Goal: Task Accomplishment & Management: Use online tool/utility

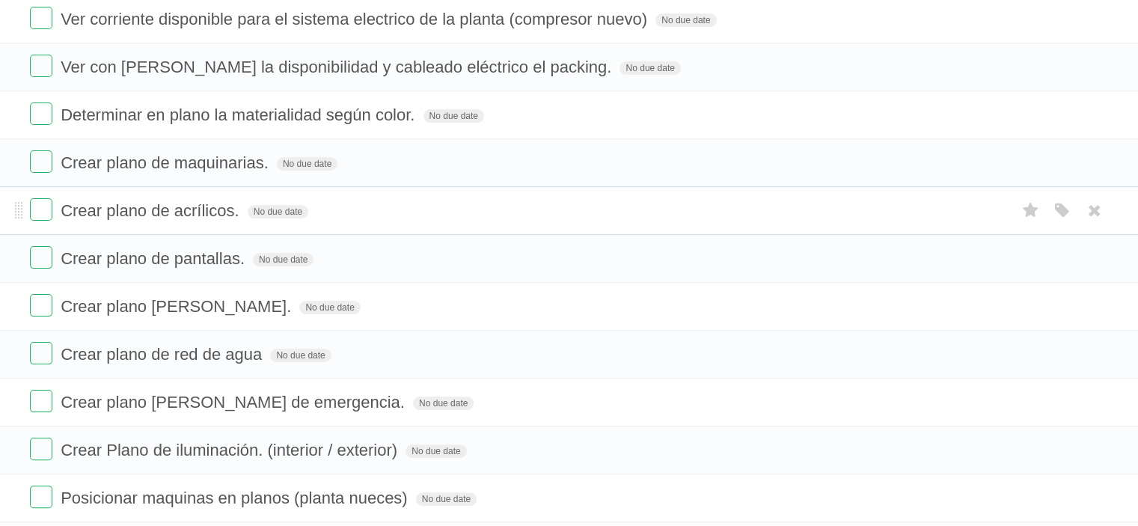
scroll to position [299, 0]
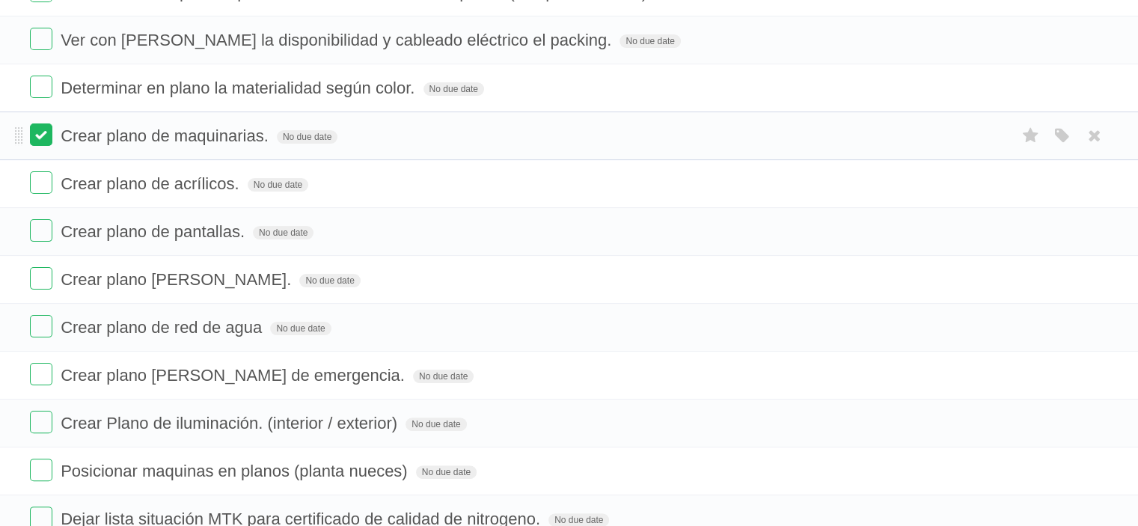
click at [47, 138] on label at bounding box center [41, 134] width 22 height 22
click at [37, 180] on label at bounding box center [41, 182] width 22 height 22
click at [35, 224] on label at bounding box center [41, 230] width 22 height 22
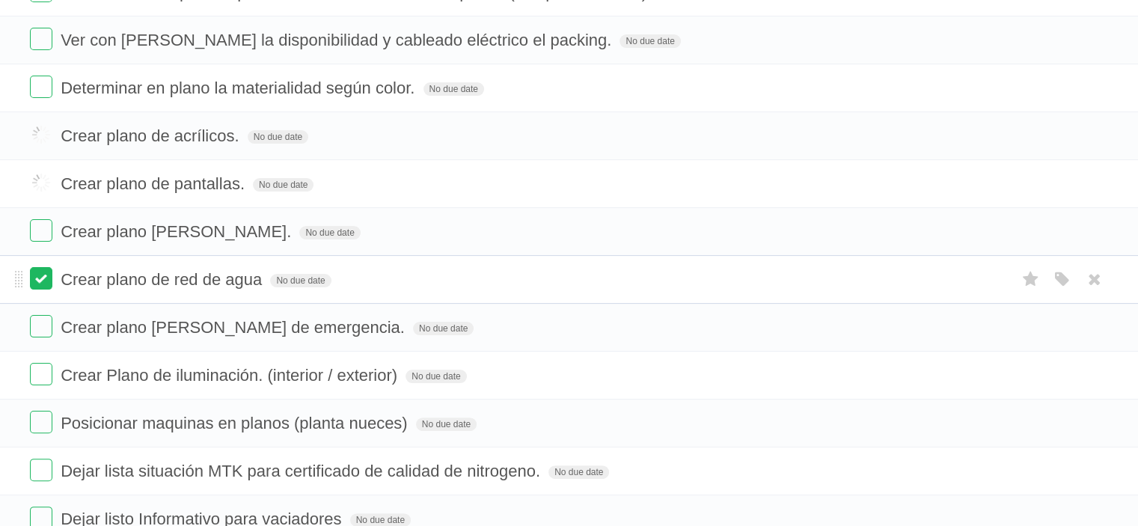
click at [36, 279] on label at bounding box center [41, 278] width 22 height 22
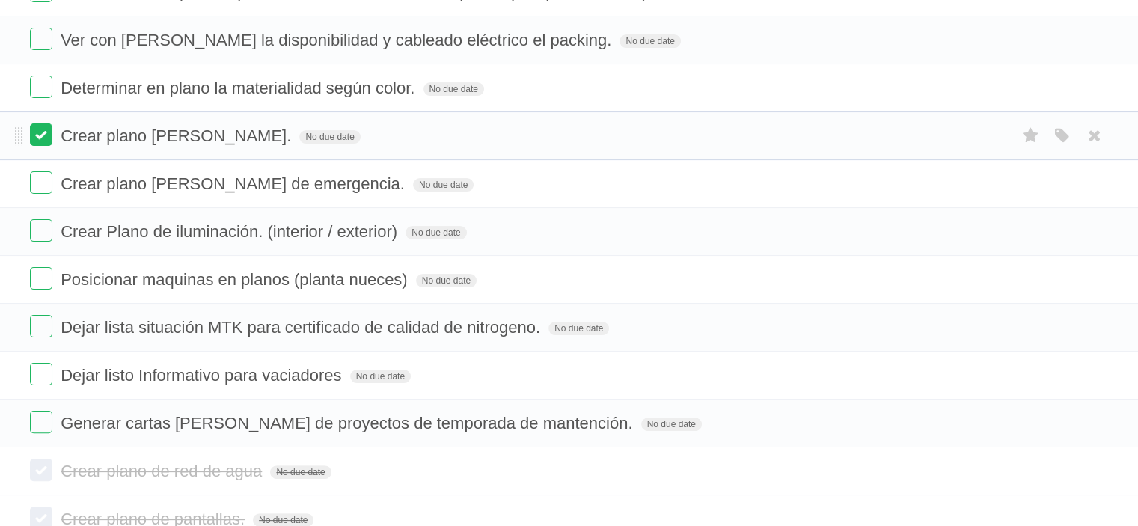
click at [44, 141] on label at bounding box center [41, 134] width 22 height 22
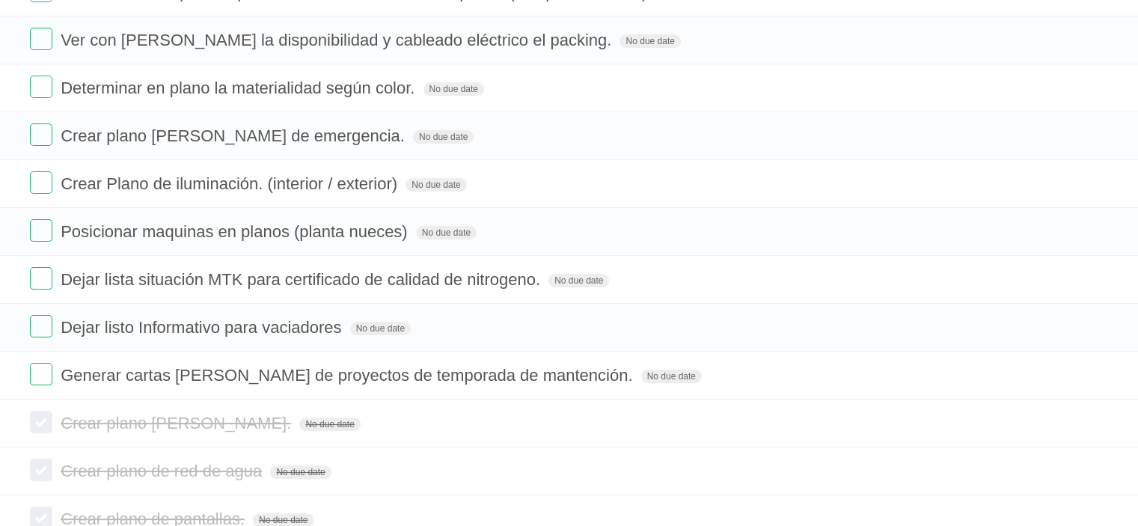
click at [44, 141] on label at bounding box center [41, 134] width 22 height 22
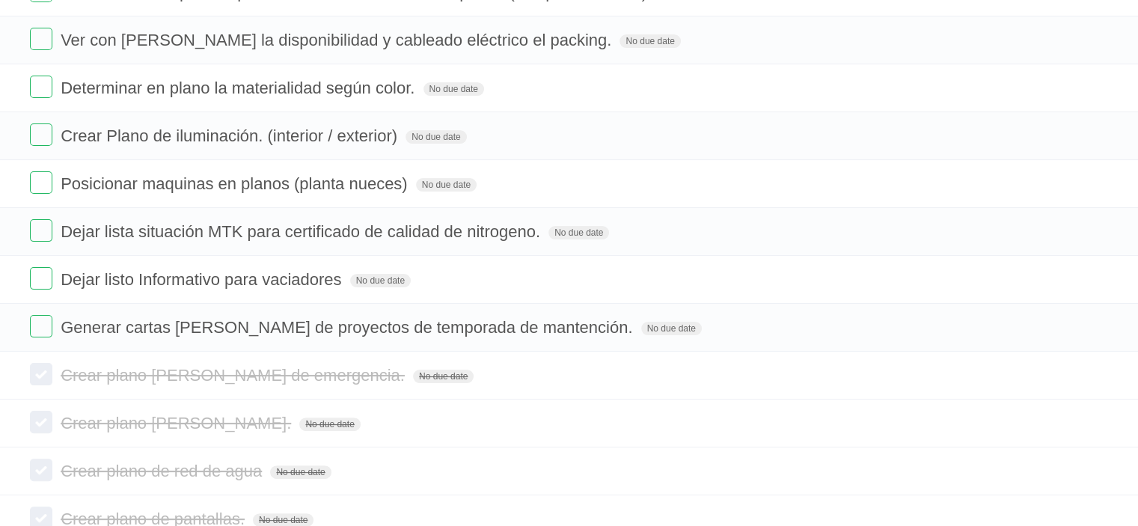
click at [44, 141] on label at bounding box center [41, 134] width 22 height 22
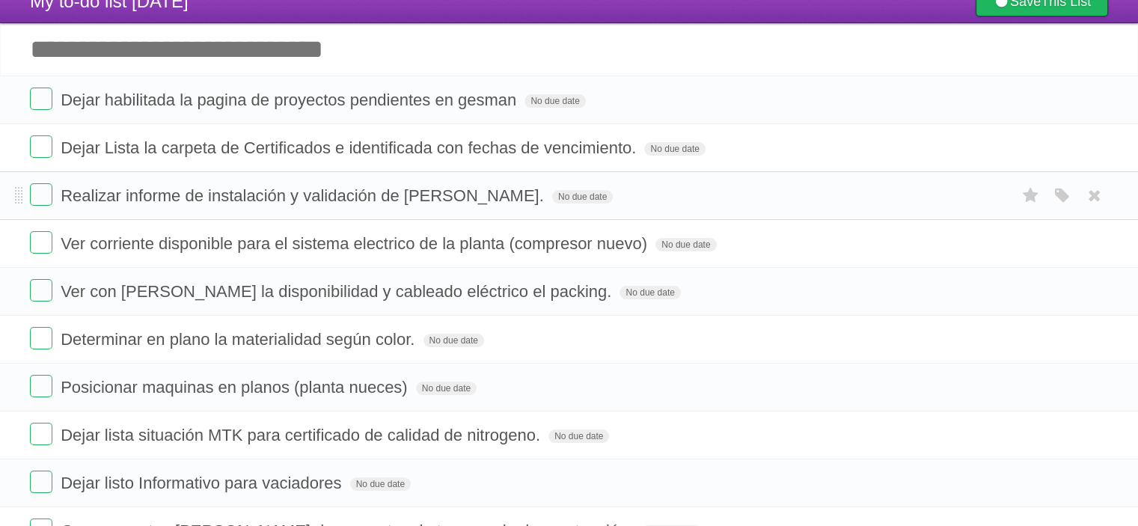
scroll to position [75, 0]
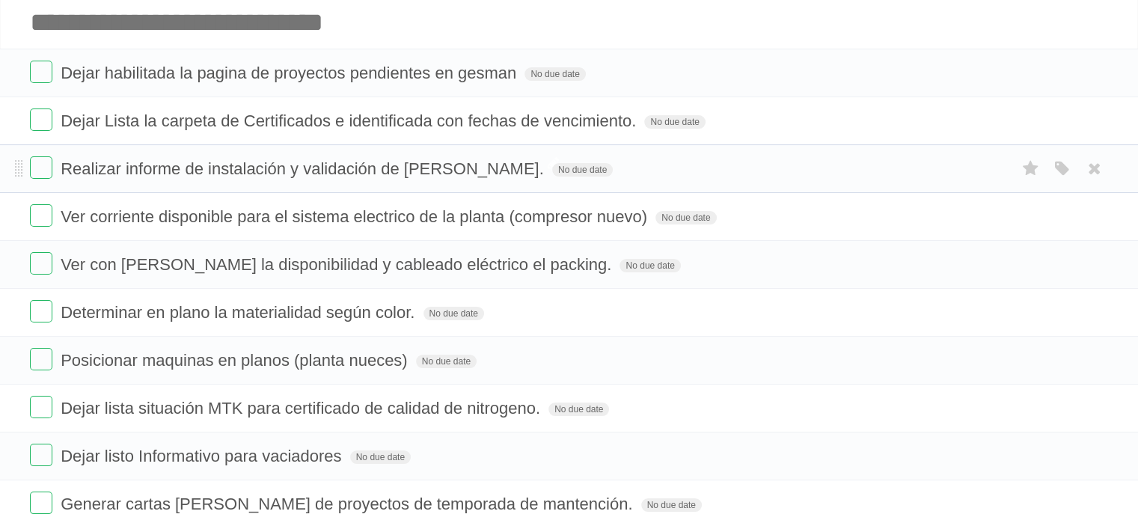
click at [115, 169] on span "Realizar informe de instalación y validación de [PERSON_NAME]." at bounding box center [304, 168] width 487 height 19
click at [117, 220] on span "Ver corriente disponible para el sistema electrico de la planta (compresor nuev…" at bounding box center [356, 216] width 590 height 19
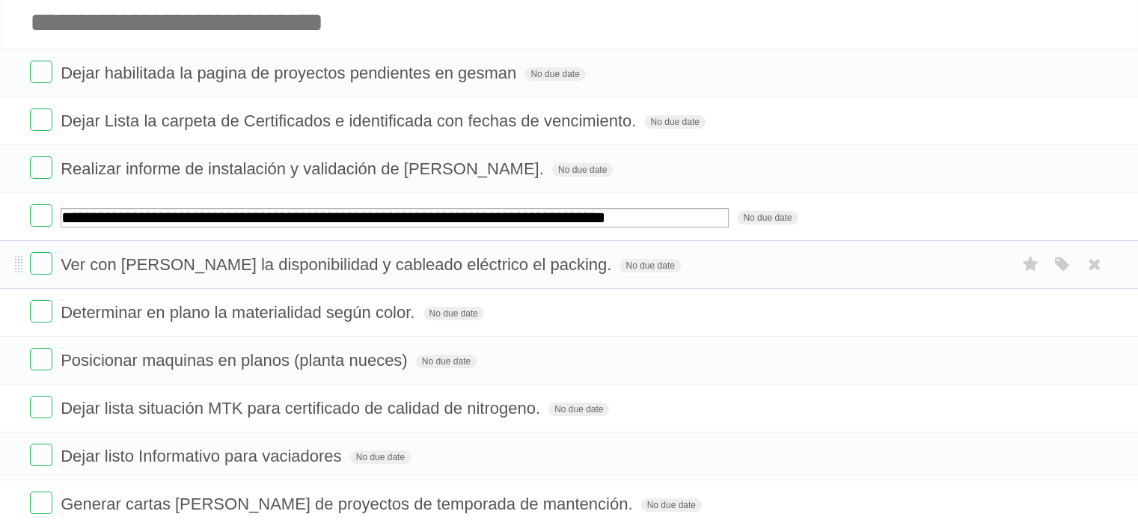
click at [14, 247] on li "Ver con [PERSON_NAME] la disponibilidad y cableado eléctrico el packing. No due…" at bounding box center [569, 264] width 1138 height 49
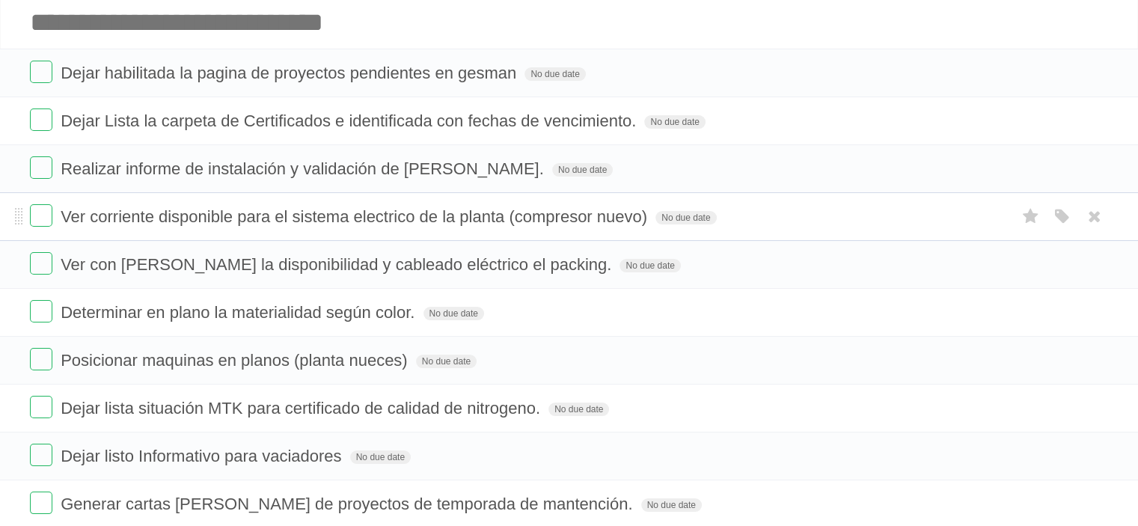
scroll to position [0, 0]
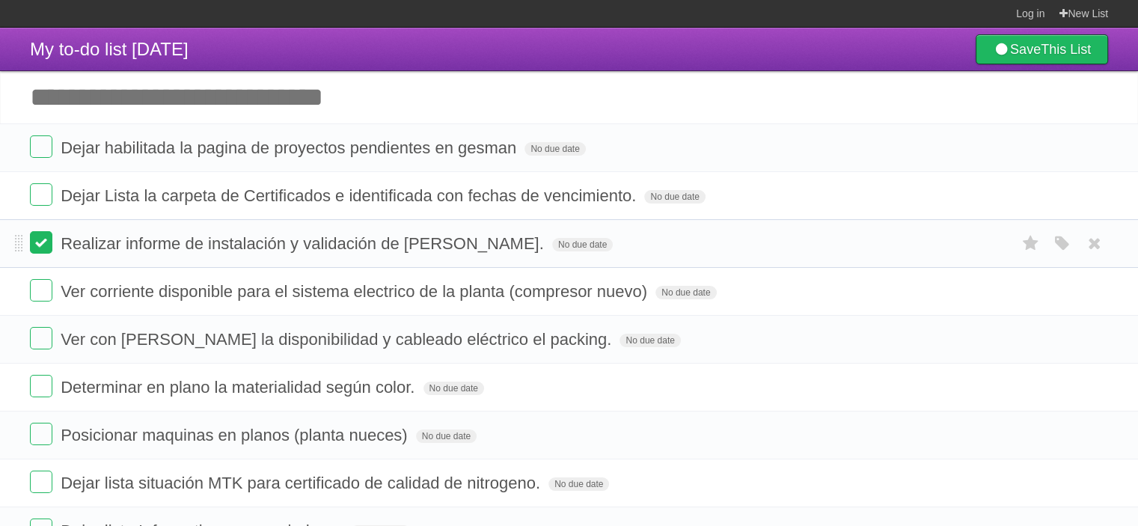
click at [43, 246] on label at bounding box center [41, 242] width 22 height 22
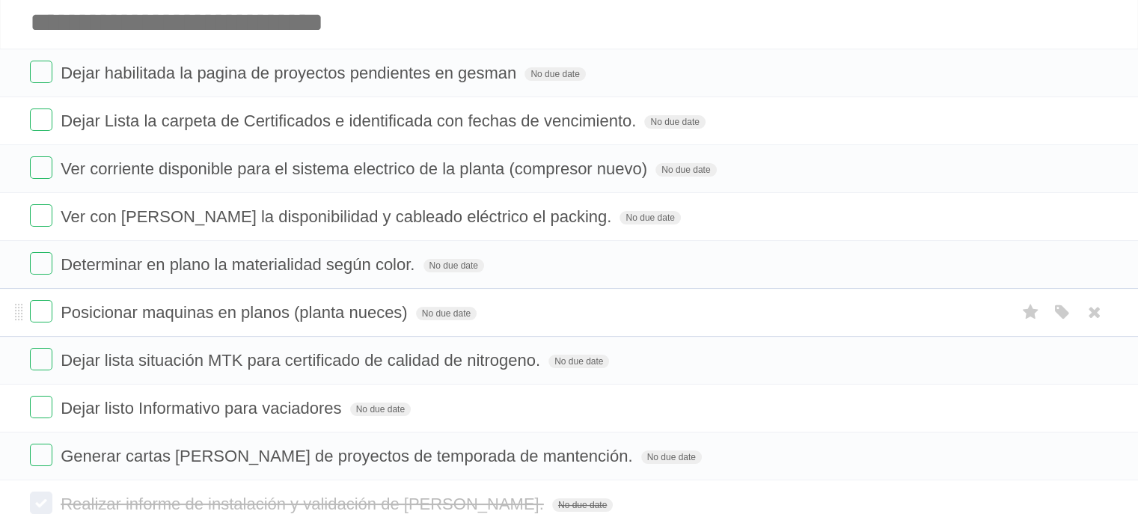
scroll to position [150, 0]
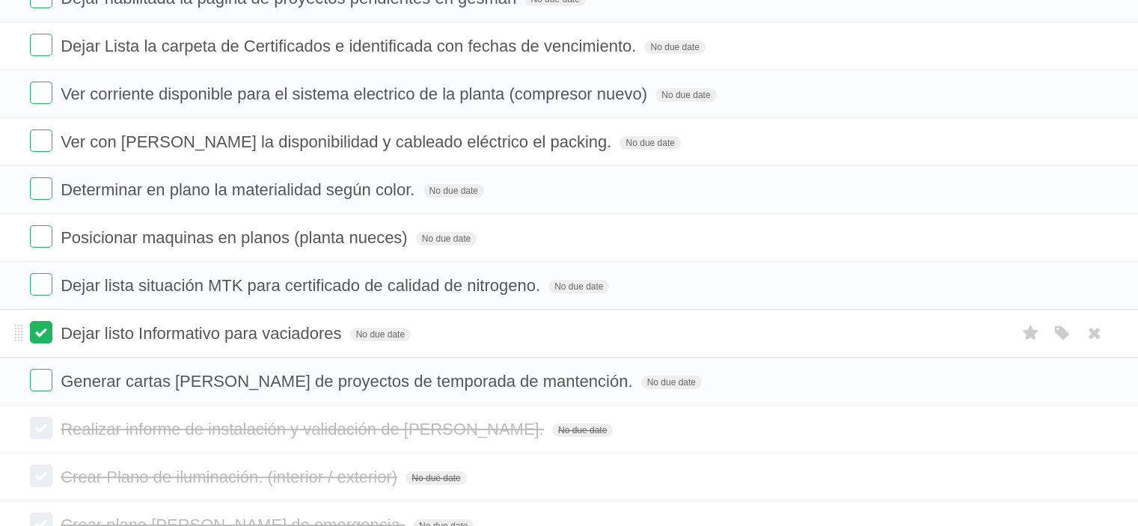
click at [34, 329] on label at bounding box center [41, 332] width 22 height 22
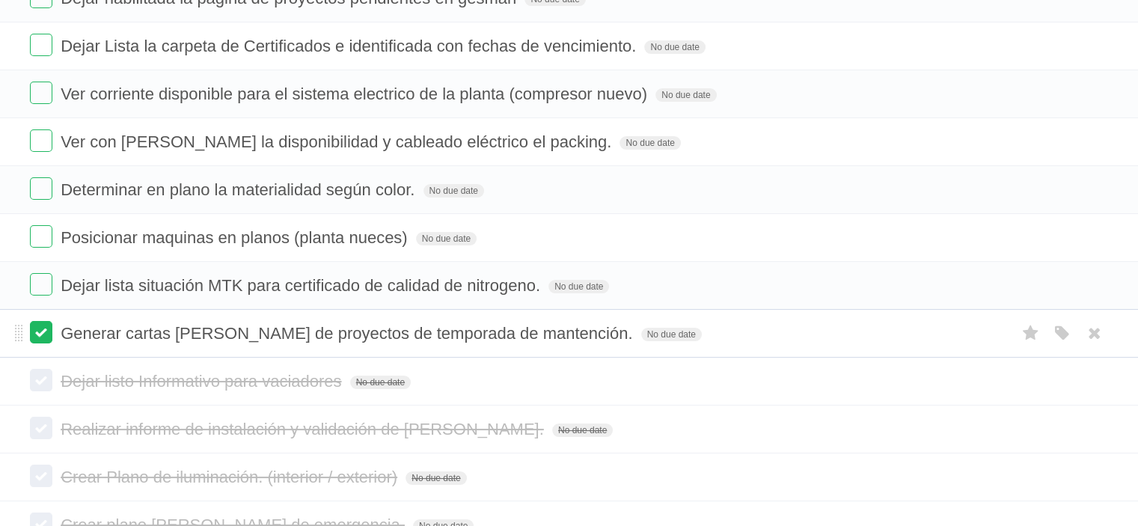
click at [41, 329] on label at bounding box center [41, 332] width 22 height 22
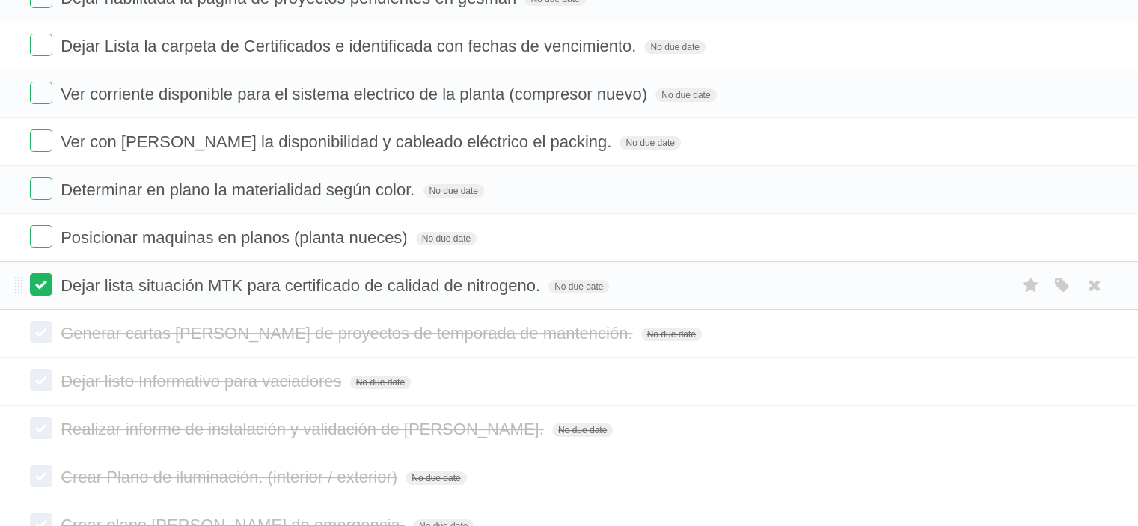
click at [46, 290] on label at bounding box center [41, 284] width 22 height 22
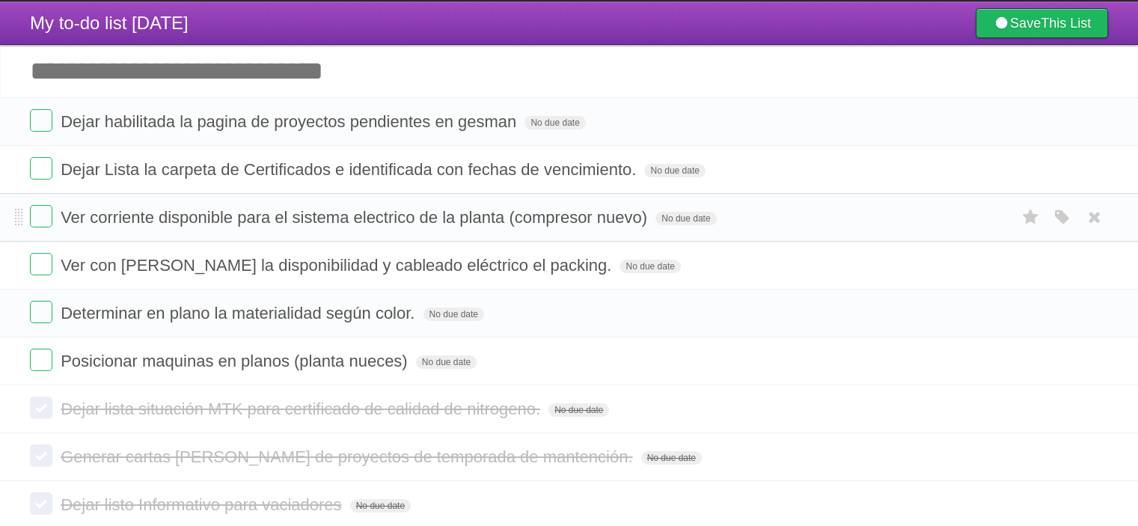
scroll to position [0, 0]
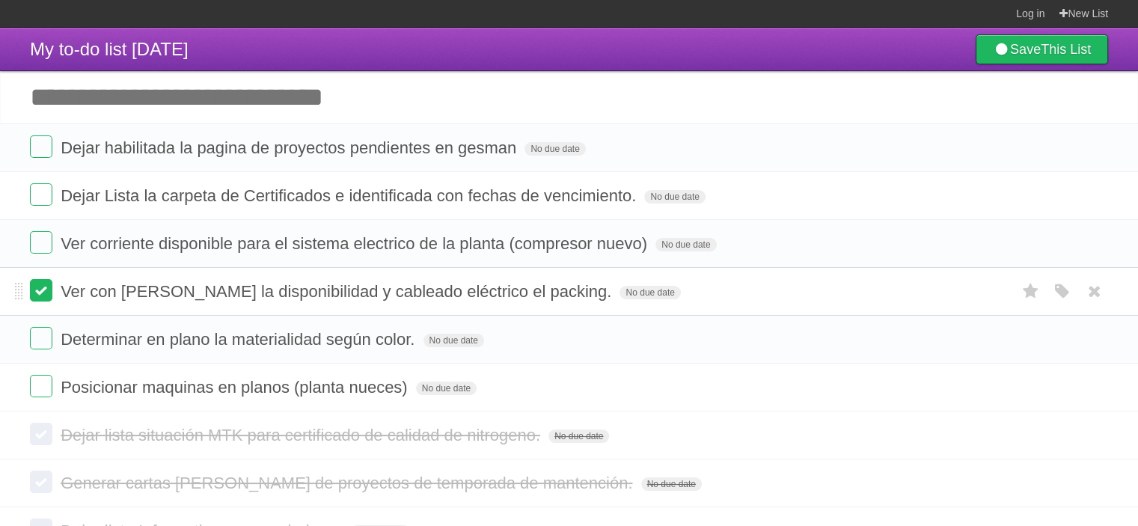
click at [47, 293] on label at bounding box center [41, 290] width 22 height 22
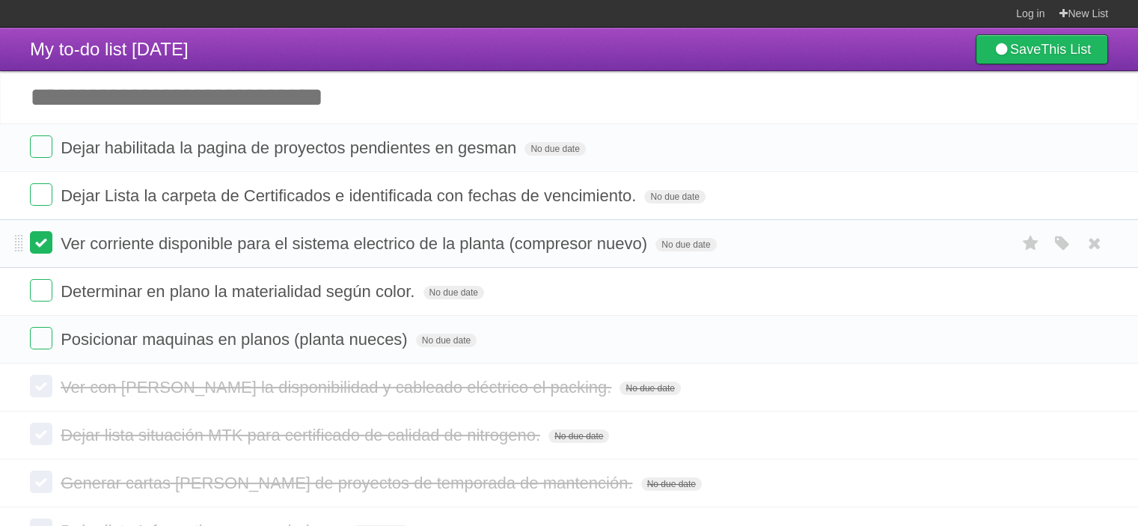
click at [33, 246] on label at bounding box center [41, 242] width 22 height 22
